Goal: Register for event/course

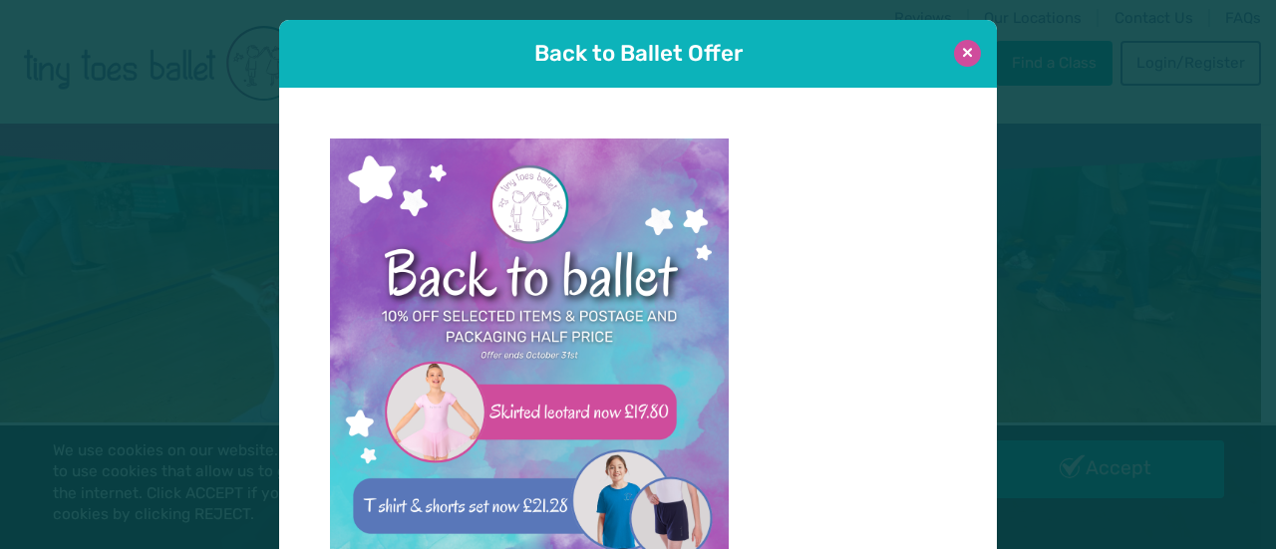
click at [960, 53] on button at bounding box center [967, 53] width 27 height 27
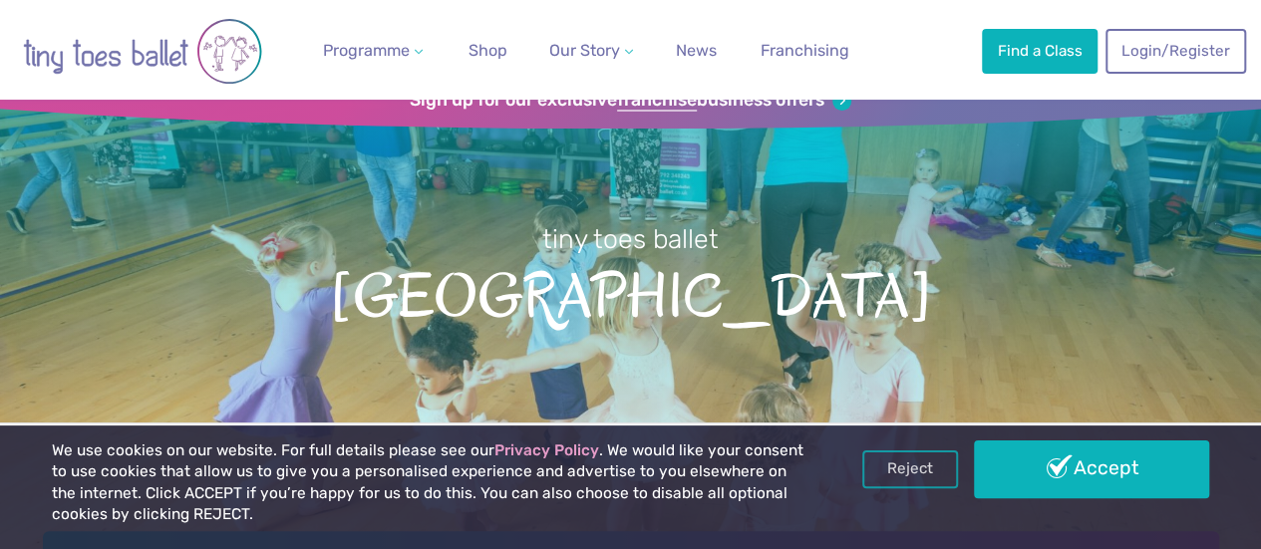
scroll to position [48, 0]
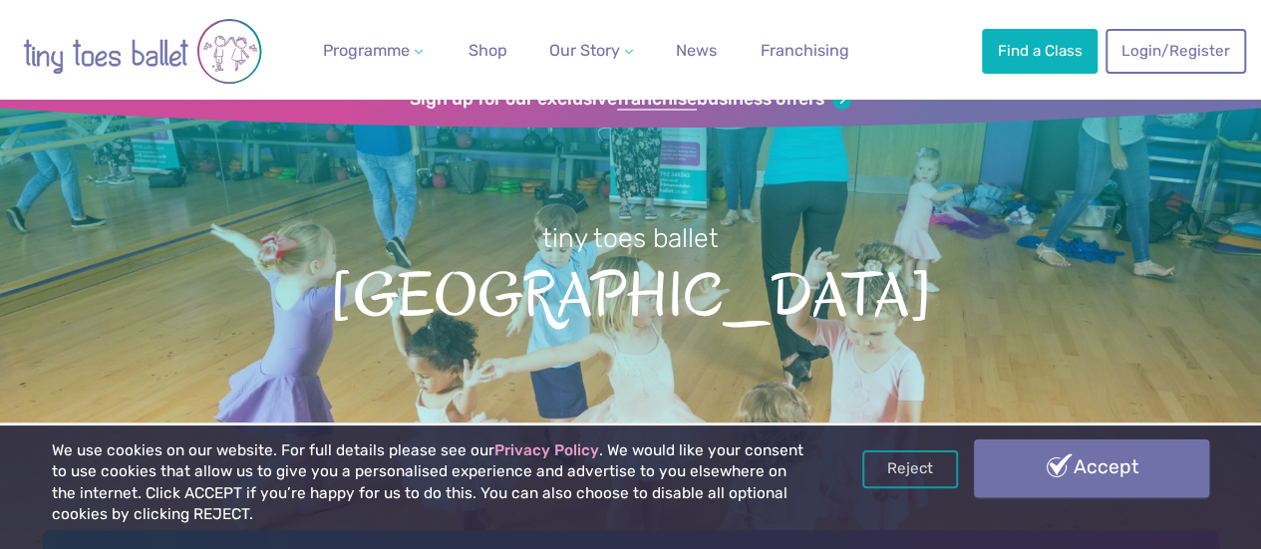
click at [1091, 460] on link "Accept" at bounding box center [1091, 469] width 235 height 58
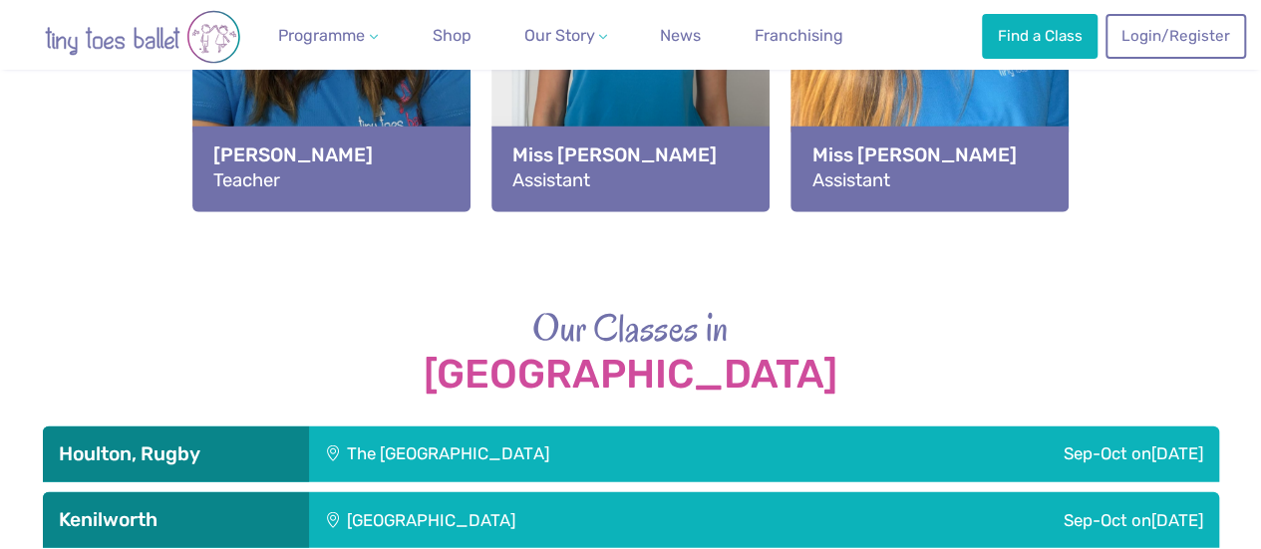
scroll to position [2788, 0]
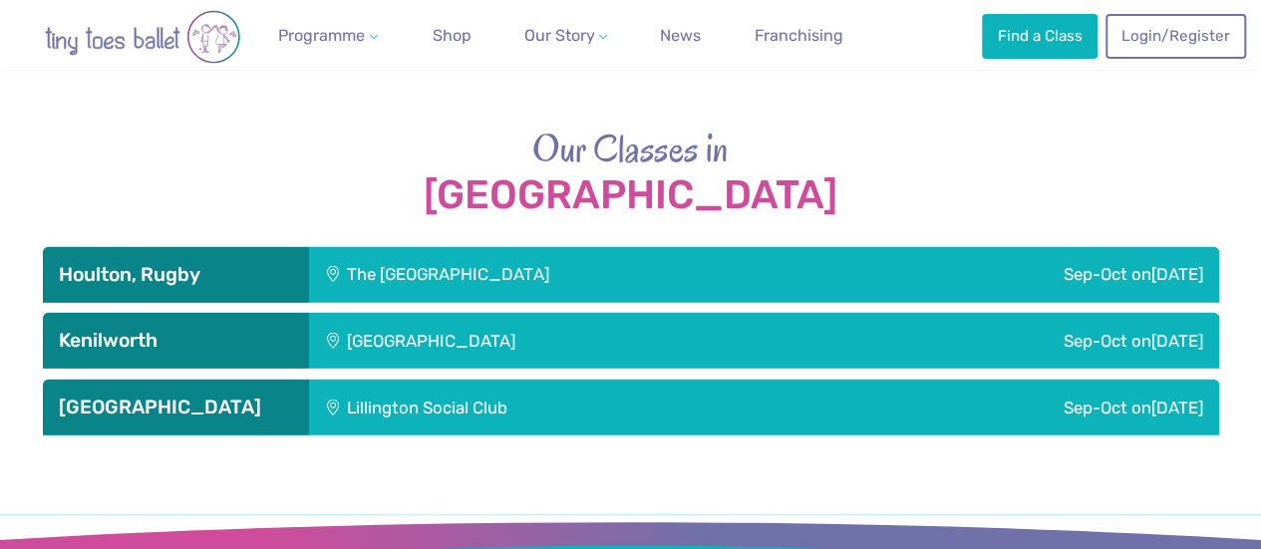
click at [309, 273] on div "The [GEOGRAPHIC_DATA]" at bounding box center [581, 275] width 545 height 56
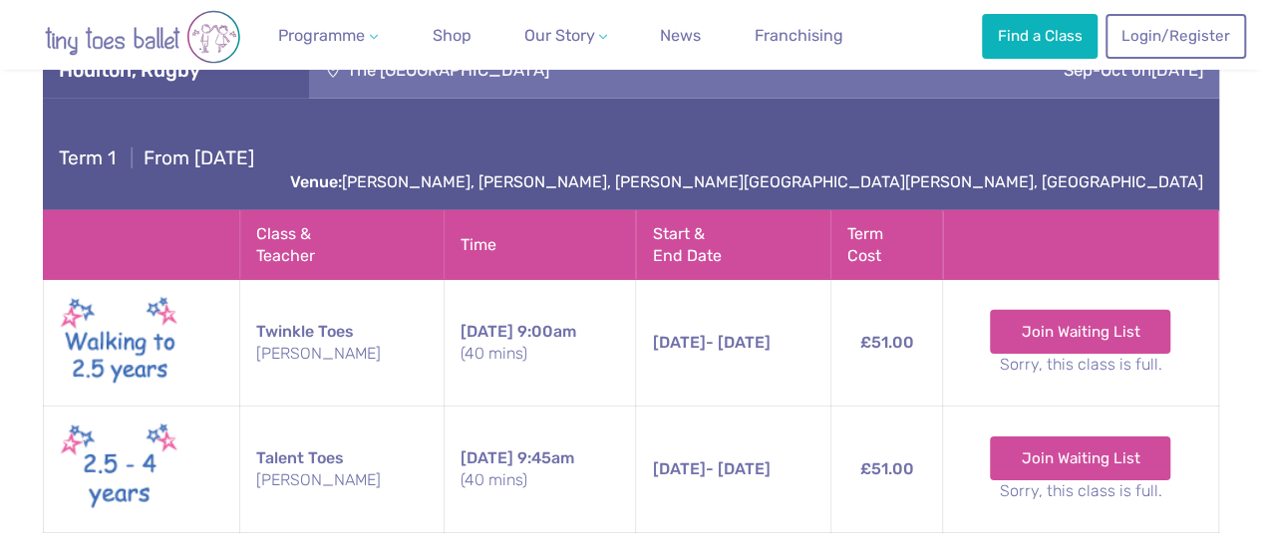
scroll to position [2991, 0]
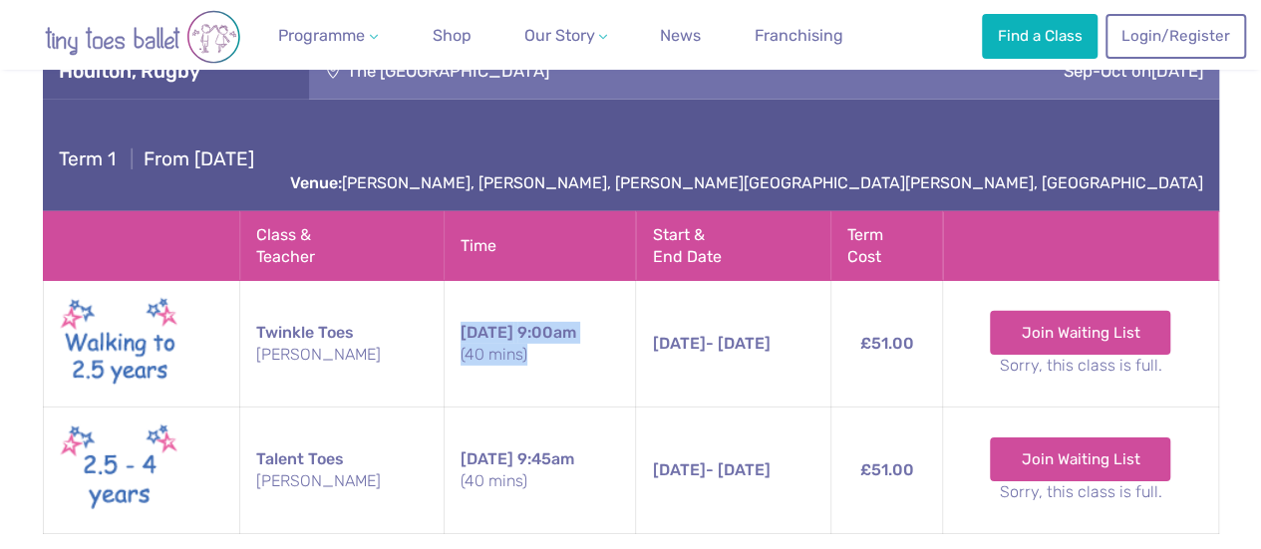
drag, startPoint x: 429, startPoint y: 265, endPoint x: 538, endPoint y: 302, distance: 115.7
click at [538, 302] on td "Friday 9:00am (40 mins)" at bounding box center [540, 344] width 192 height 127
click at [538, 344] on small "(40 mins)" at bounding box center [541, 355] width 160 height 22
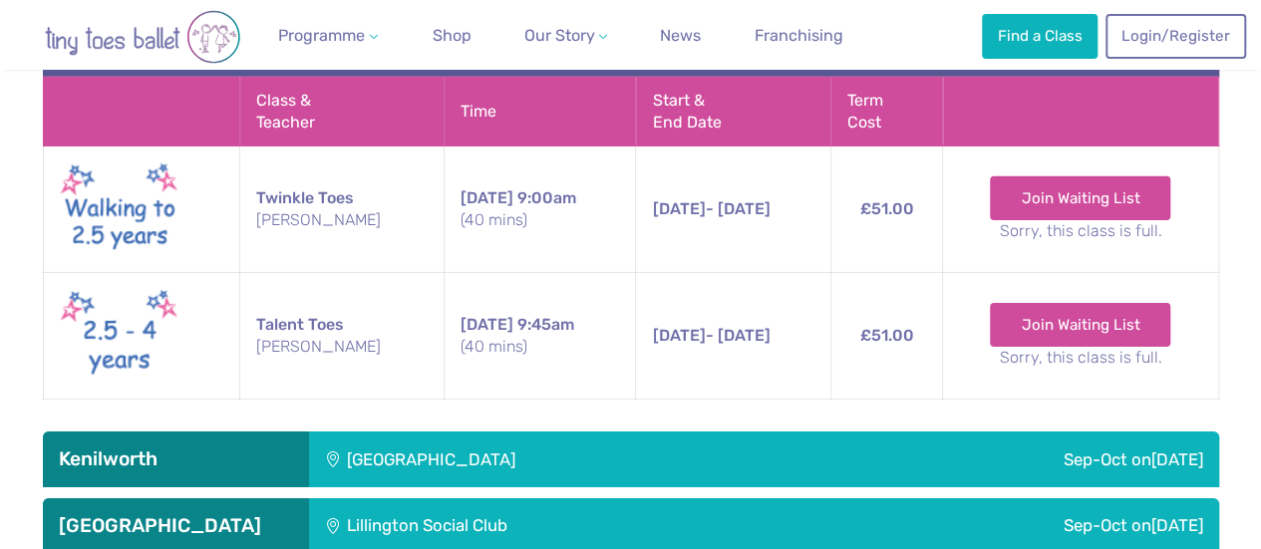
scroll to position [3159, 0]
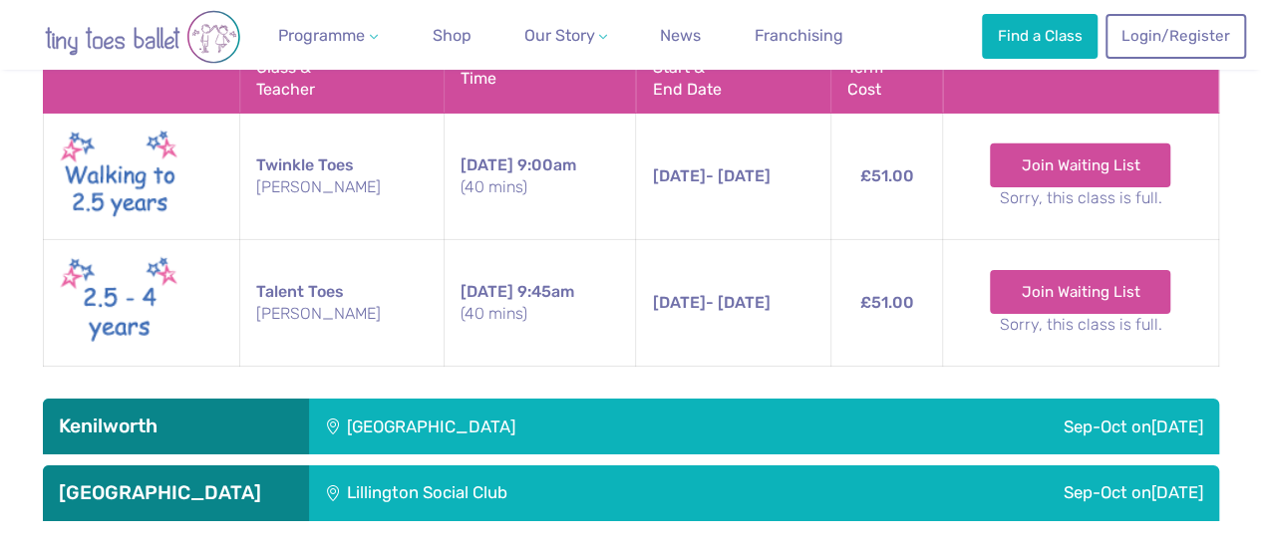
drag, startPoint x: 1270, startPoint y: 368, endPoint x: 913, endPoint y: 377, distance: 357.1
click at [913, 399] on div "Sep-Oct on Saturday" at bounding box center [1022, 427] width 396 height 56
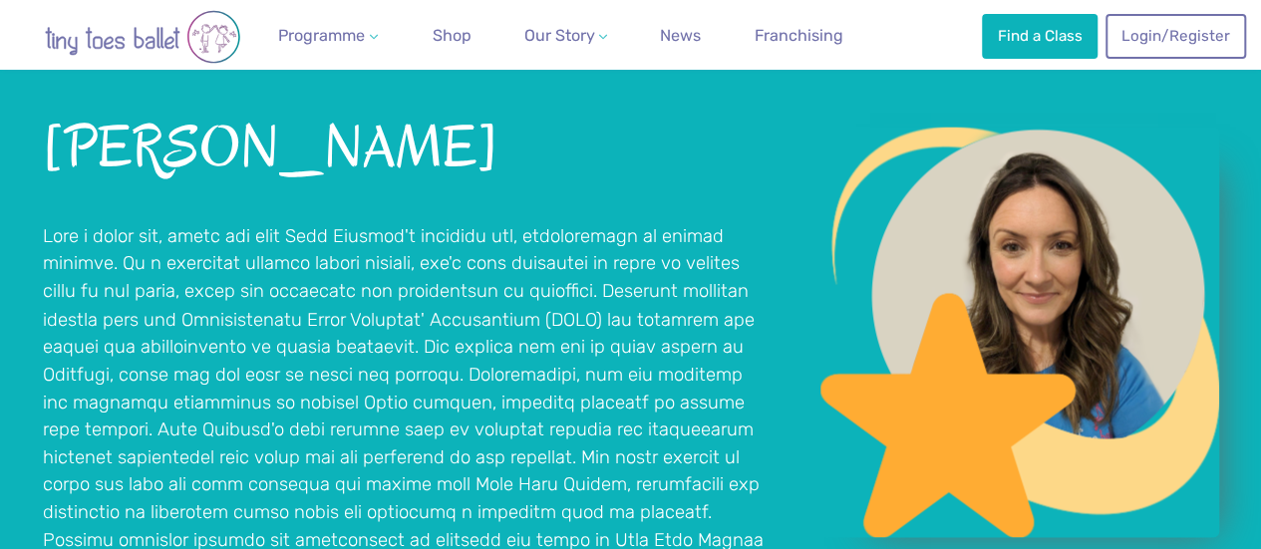
scroll to position [1656, 0]
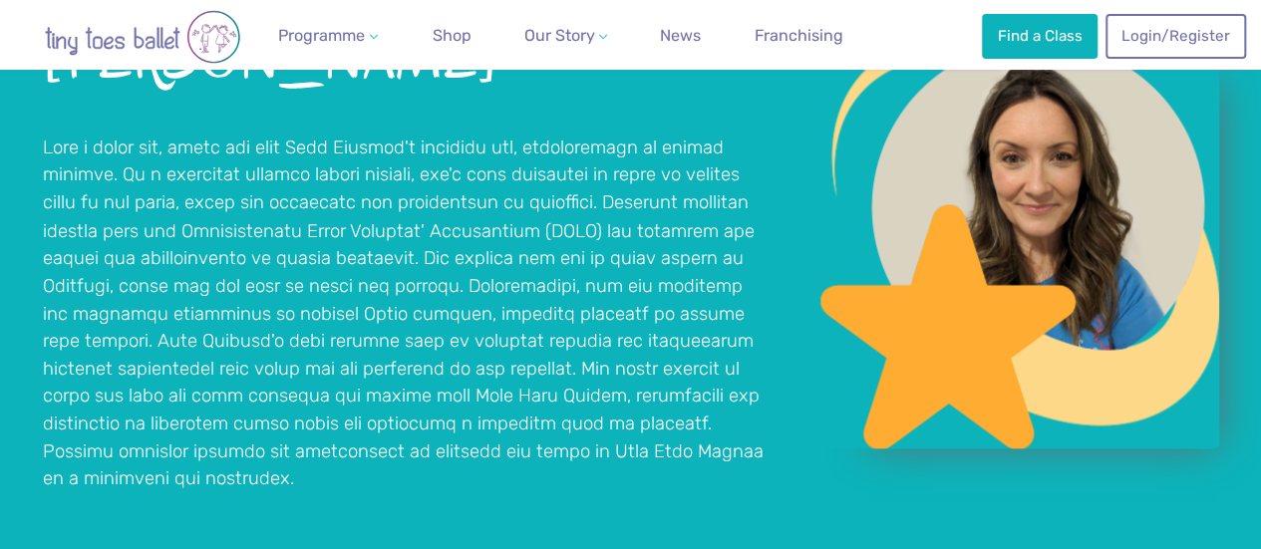
drag, startPoint x: 712, startPoint y: 366, endPoint x: 768, endPoint y: 304, distance: 83.3
click at [712, 366] on p at bounding box center [407, 314] width 728 height 358
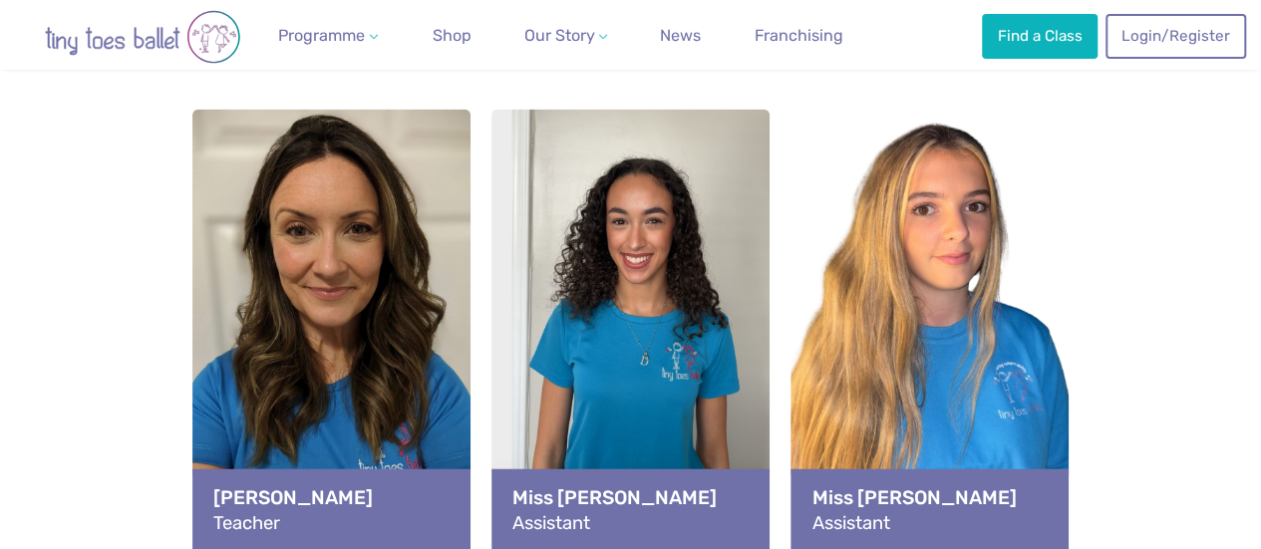
scroll to position [2266, 0]
drag, startPoint x: 1208, startPoint y: 295, endPoint x: 1273, endPoint y: 192, distance: 121.4
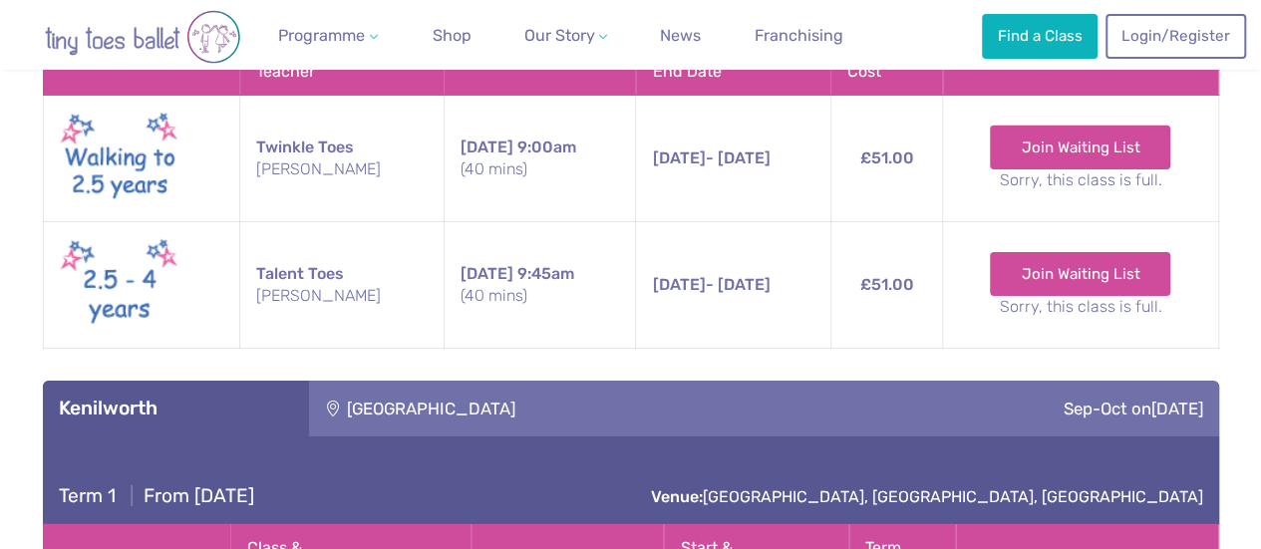
scroll to position [3121, 0]
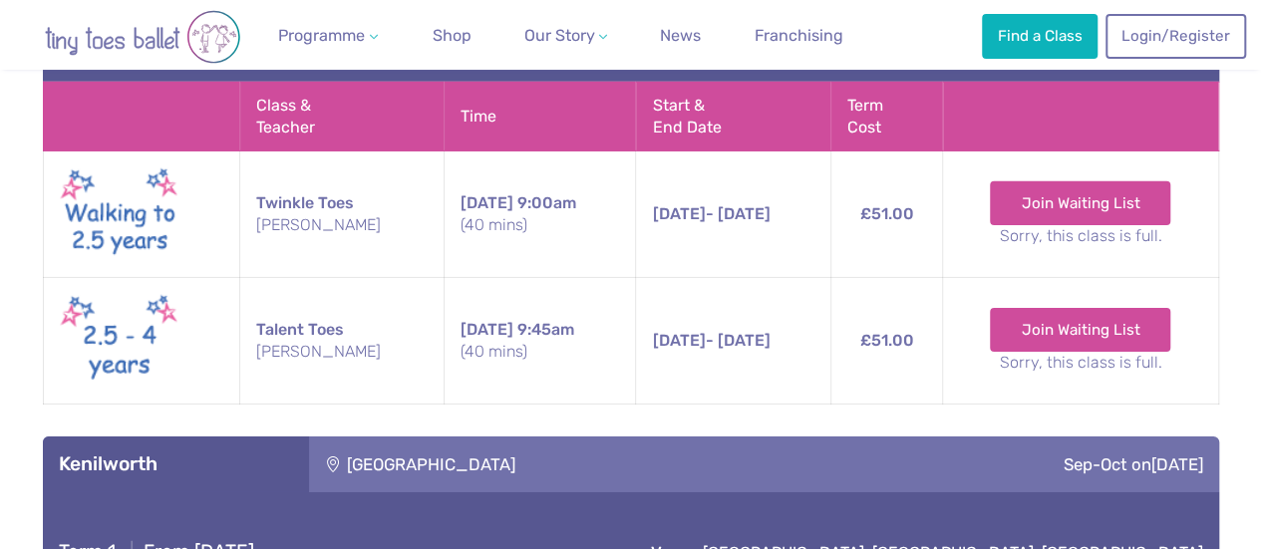
click at [525, 190] on td "Friday 9:00am (40 mins)" at bounding box center [540, 215] width 192 height 127
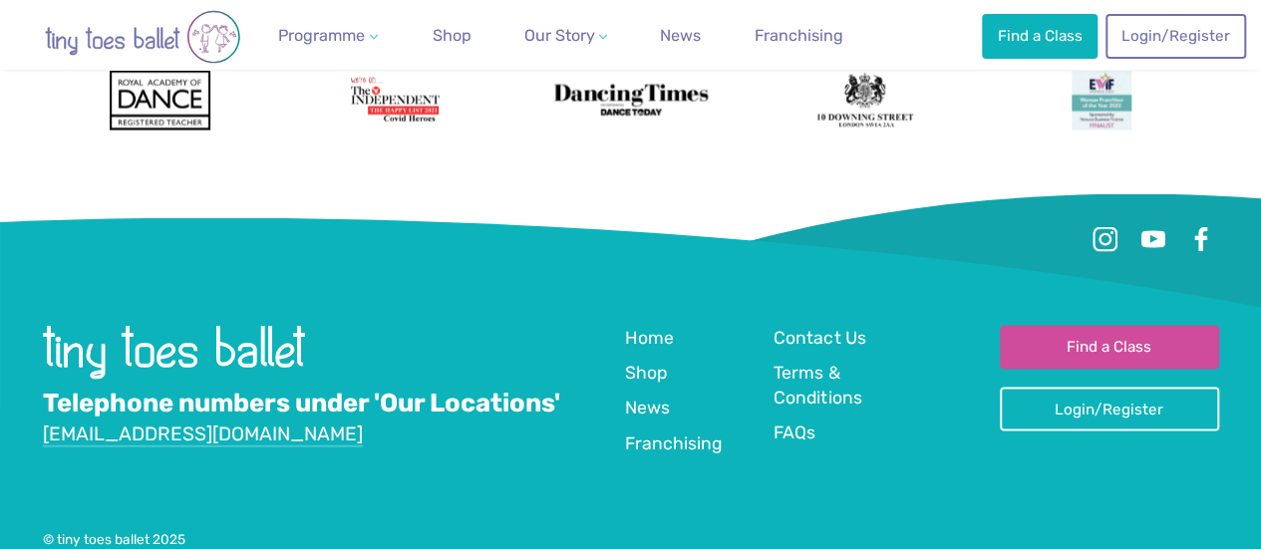
scroll to position [0, 0]
